Goal: Information Seeking & Learning: Learn about a topic

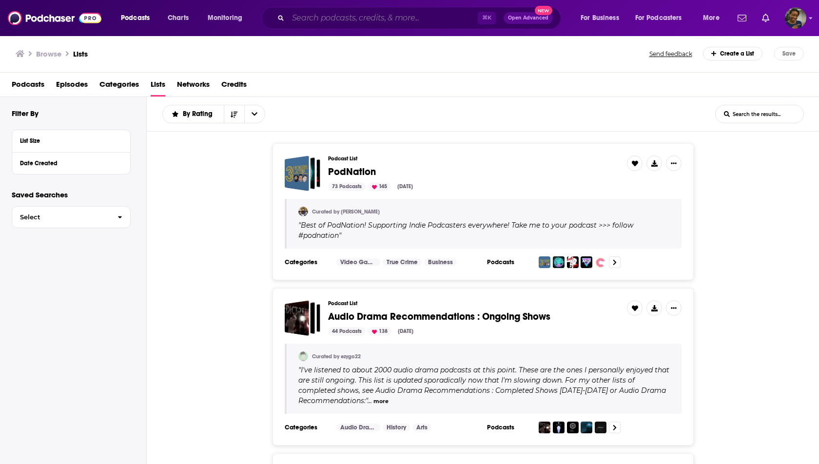
click at [399, 14] on input "Search podcasts, credits, & more..." at bounding box center [383, 18] width 190 height 16
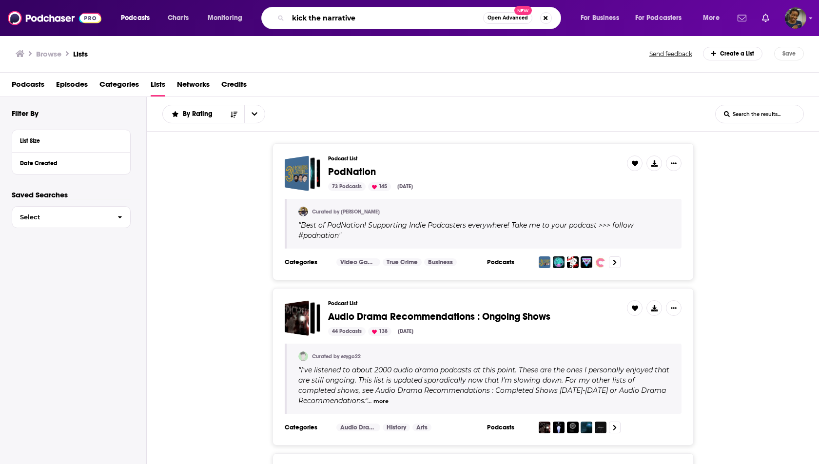
type input "kick the narrative"
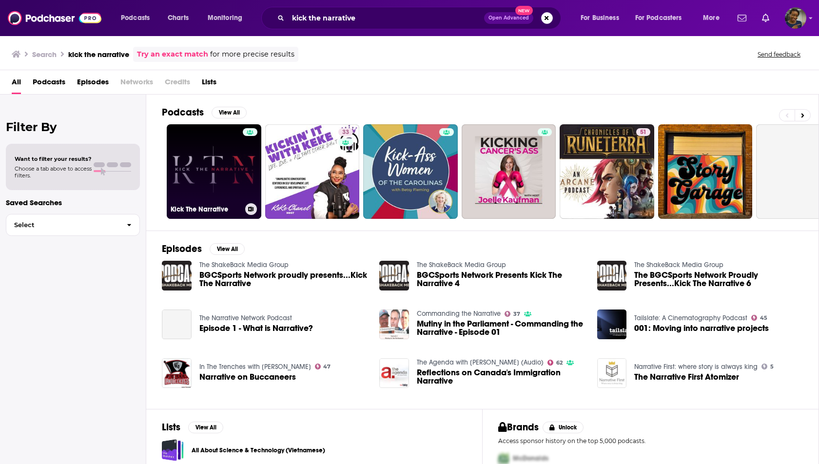
click at [219, 190] on link "Kick The Narrative" at bounding box center [214, 171] width 95 height 95
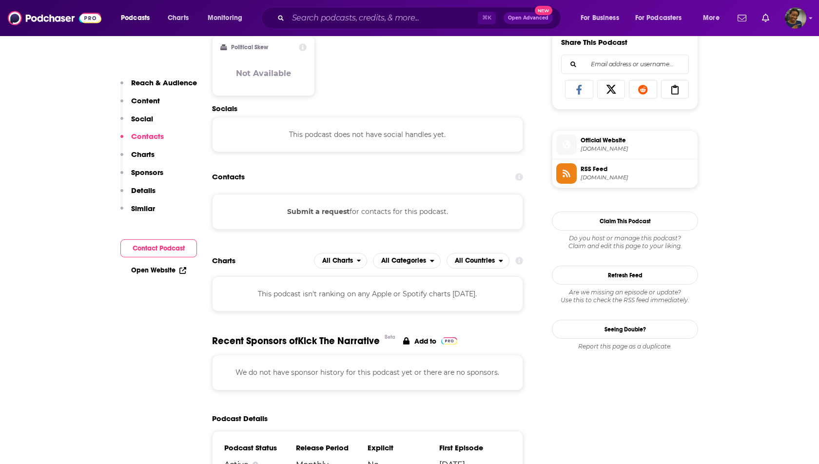
scroll to position [622, 0]
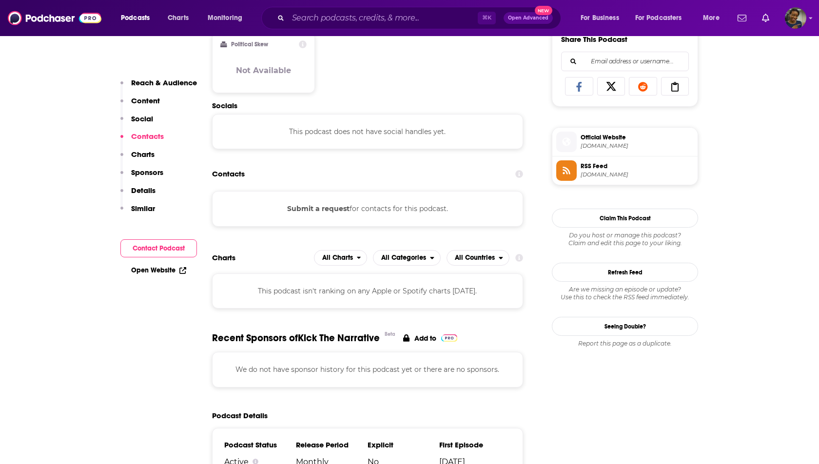
click at [323, 209] on button "Submit a request" at bounding box center [318, 208] width 62 height 11
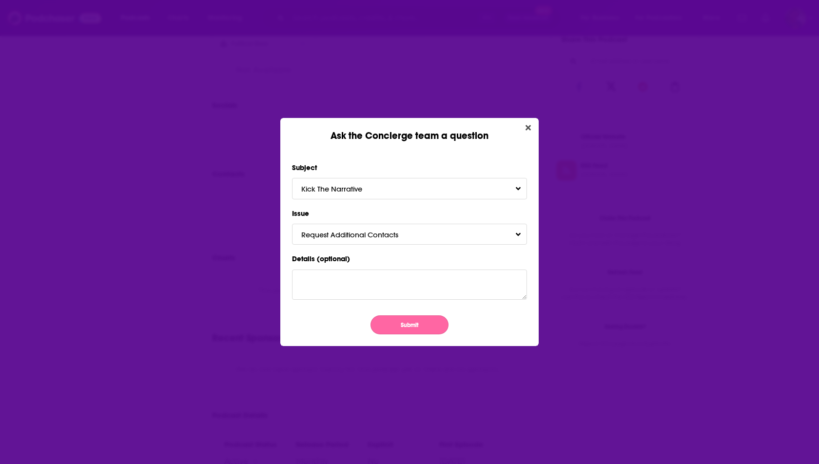
click at [394, 324] on button "Submit" at bounding box center [410, 324] width 78 height 19
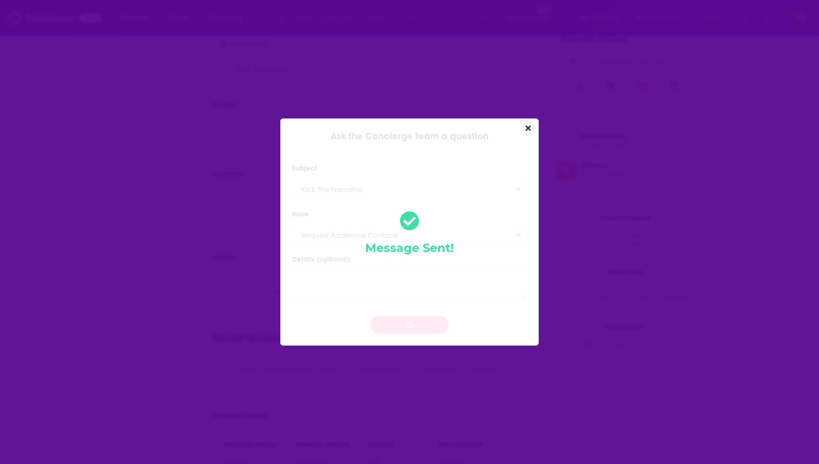
click at [529, 130] on icon "Close" at bounding box center [528, 128] width 5 height 5
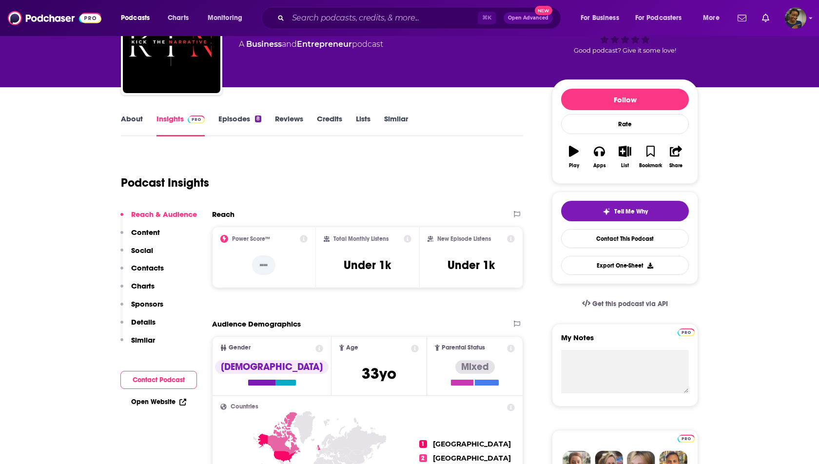
scroll to position [71, 0]
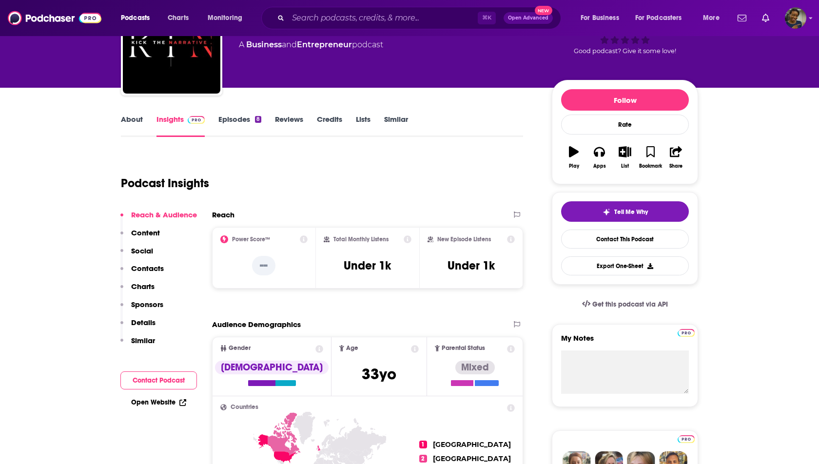
click at [127, 119] on link "About" at bounding box center [132, 126] width 22 height 22
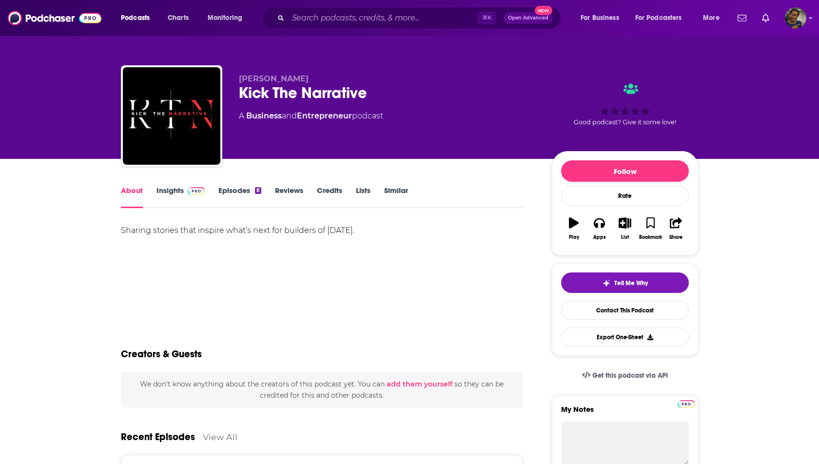
click at [325, 192] on link "Credits" at bounding box center [329, 197] width 25 height 22
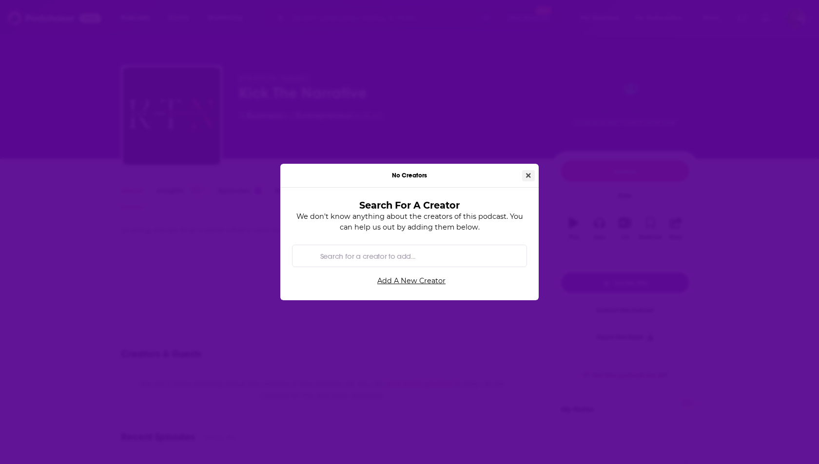
click at [528, 174] on icon "Close" at bounding box center [528, 175] width 5 height 7
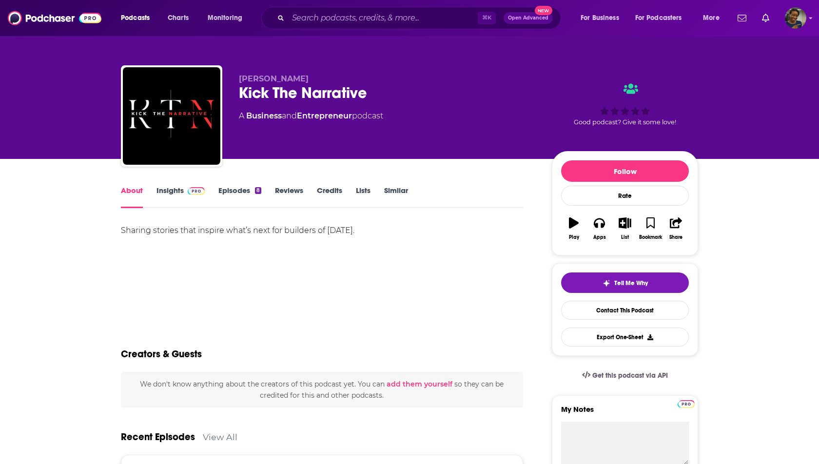
click at [368, 194] on link "Lists" at bounding box center [363, 197] width 15 height 22
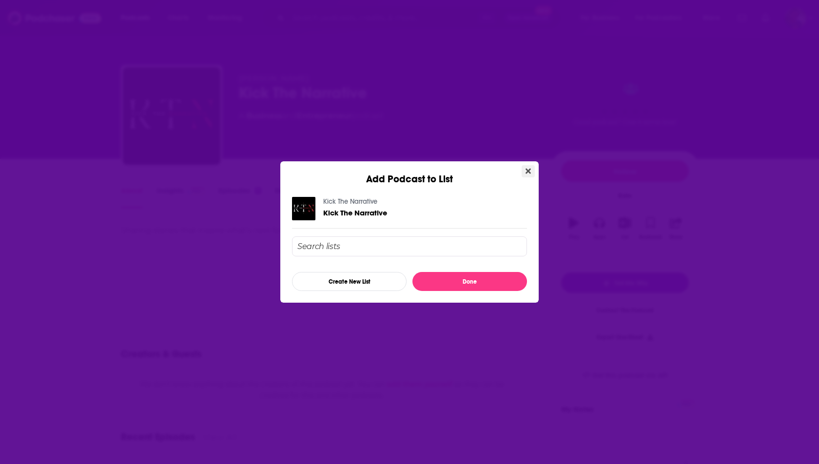
click at [528, 168] on icon "Close" at bounding box center [528, 171] width 5 height 8
